Goal: Transaction & Acquisition: Subscribe to service/newsletter

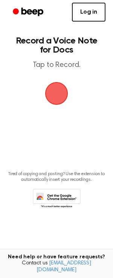
click at [87, 16] on link "Log in" at bounding box center [89, 12] width 34 height 19
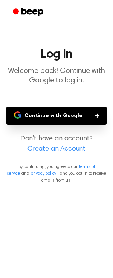
click at [73, 115] on button "Continue with Google" at bounding box center [56, 116] width 101 height 18
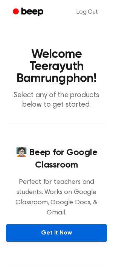
click at [64, 225] on link "Get It Now" at bounding box center [56, 232] width 101 height 17
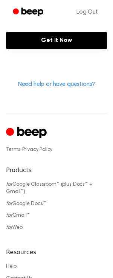
scroll to position [433, 0]
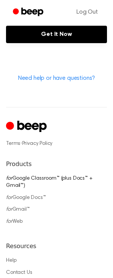
click at [82, 176] on link "for Google Classroom™ (plus Docs™ + Gmail™)" at bounding box center [49, 182] width 87 height 13
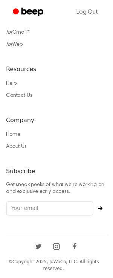
scroll to position [791, 0]
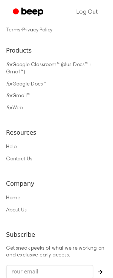
click at [32, 81] on li "for Google Docs™" at bounding box center [56, 84] width 101 height 8
click at [38, 84] on link "for Google Docs™" at bounding box center [26, 84] width 40 height 5
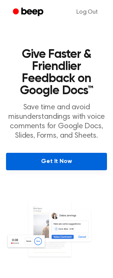
click at [68, 161] on link "Get It Now" at bounding box center [56, 161] width 101 height 17
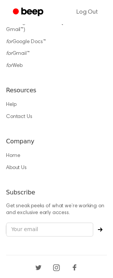
scroll to position [587, 0]
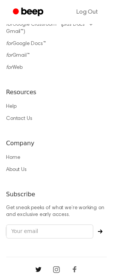
click at [37, 263] on icon "Twitter" at bounding box center [38, 269] width 12 height 12
